Goal: Obtain resource: Obtain resource

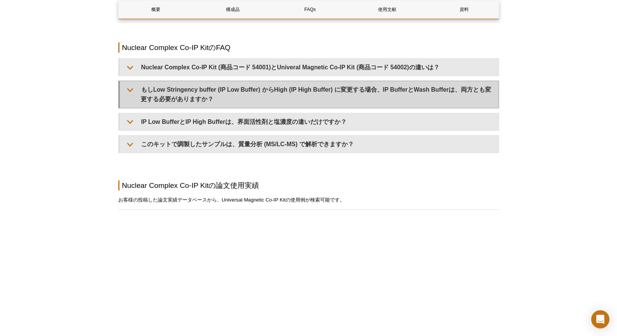
scroll to position [709, 0]
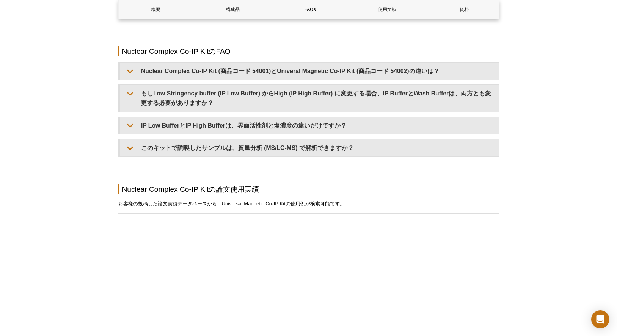
click at [104, 143] on div "Active Motif Logo Enabling Epigenetics Research 0 Search Skip to content Active…" at bounding box center [308, 71] width 617 height 1561
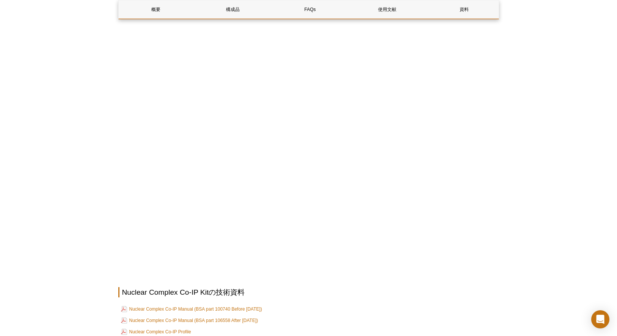
scroll to position [1050, 0]
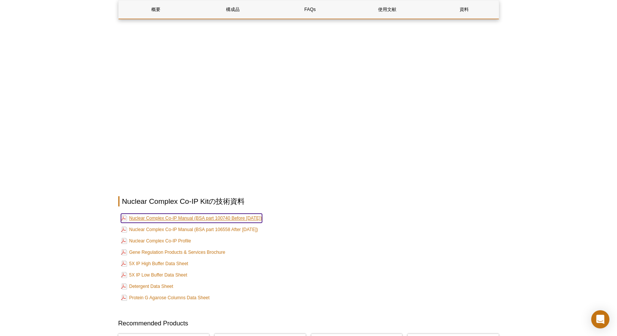
click at [164, 214] on link "Nuclear Complex Co-IP Manual (BSA part 100740 Before [DATE])" at bounding box center [191, 218] width 141 height 9
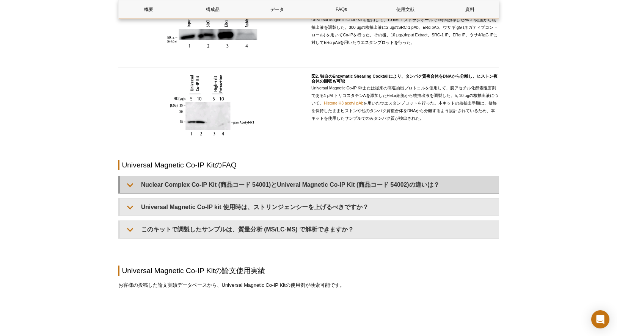
scroll to position [557, 0]
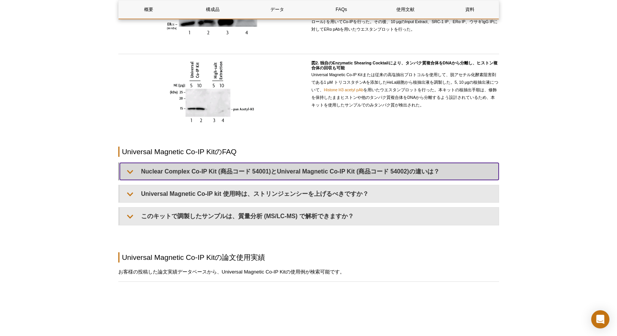
click at [379, 175] on summary "Nuclear Complex Co-IP Kit (商品コード 54001)とUniveral Magnetic Co-IP Kit (商品コード 5400…" at bounding box center [309, 171] width 379 height 17
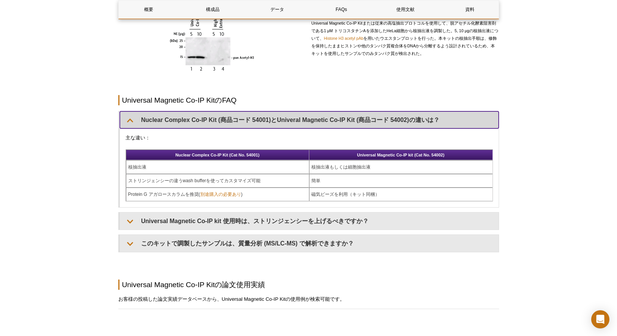
scroll to position [709, 0]
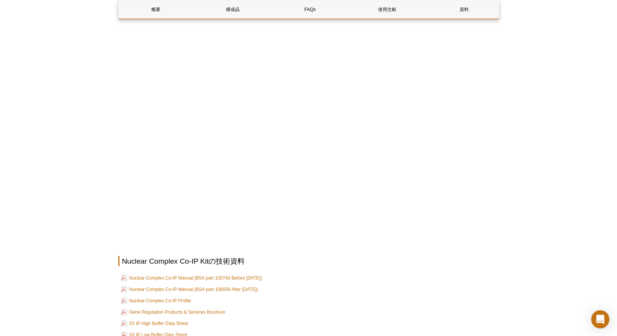
scroll to position [1179, 0]
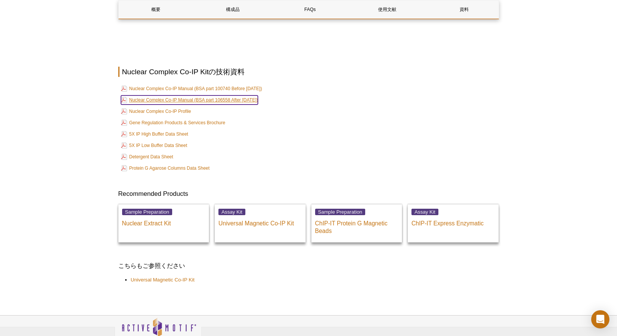
click at [182, 96] on link "Nuclear Complex Co-IP Manual (BSA part 106558 After [DATE])" at bounding box center [189, 100] width 137 height 9
